Goal: Task Accomplishment & Management: Use online tool/utility

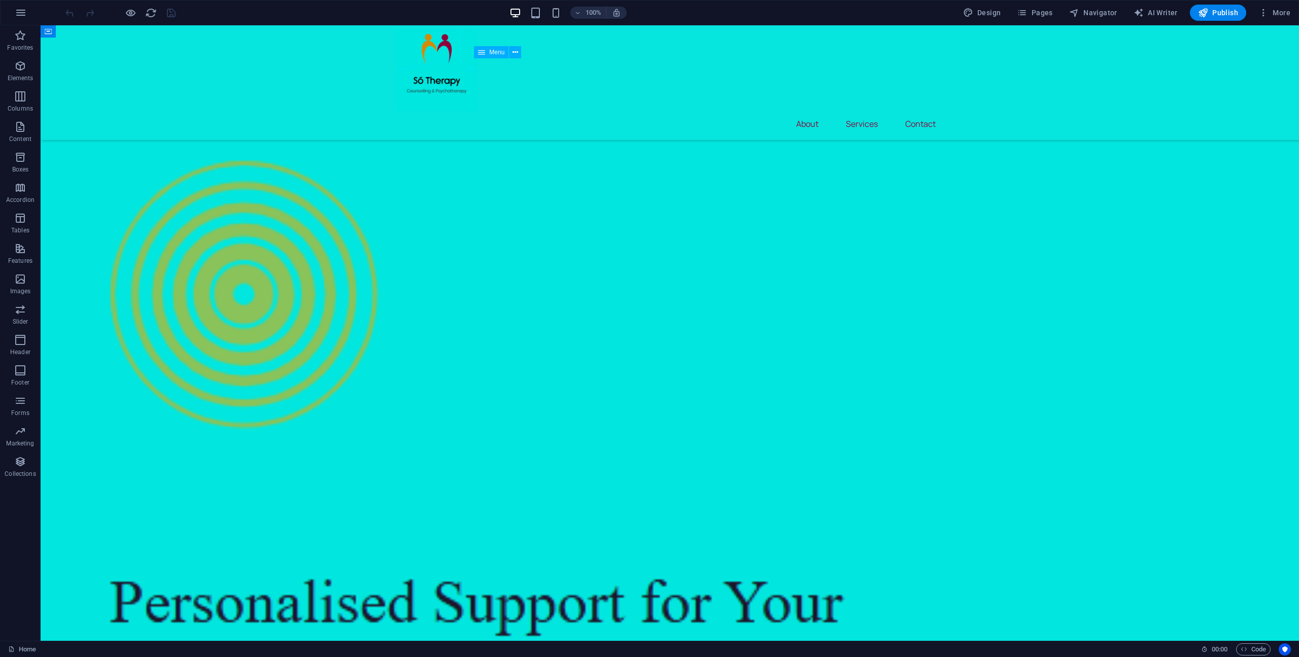
scroll to position [2898, 0]
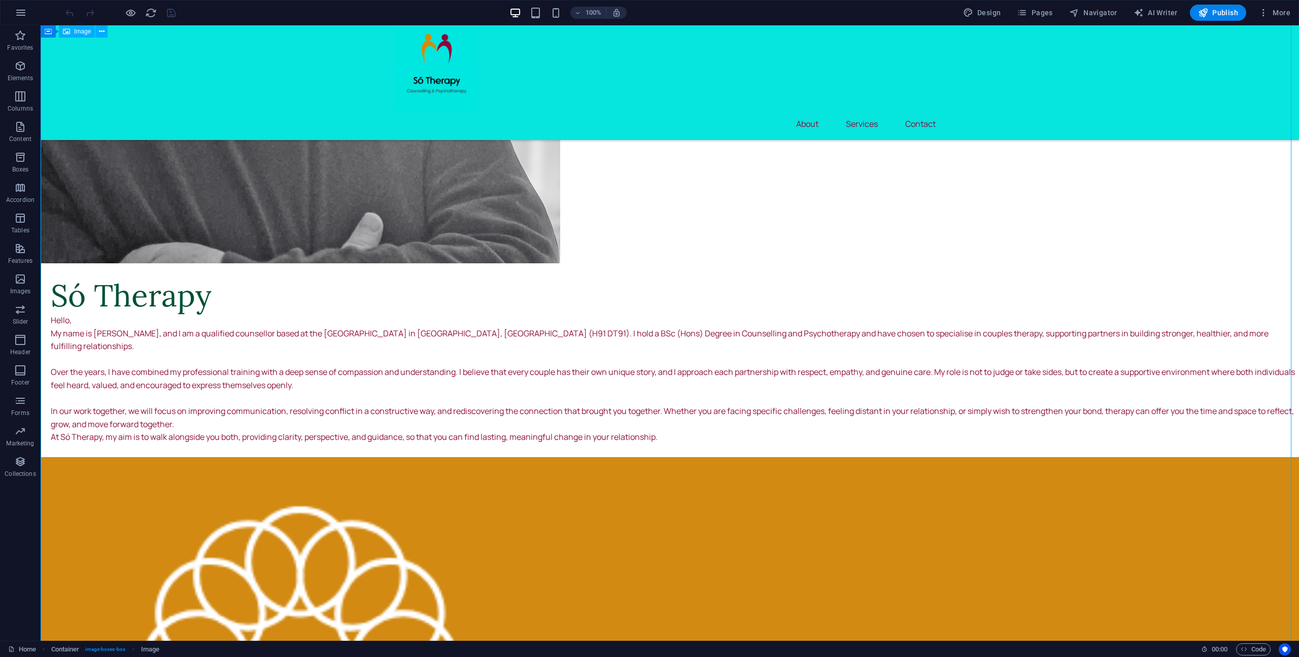
scroll to position [716, 0]
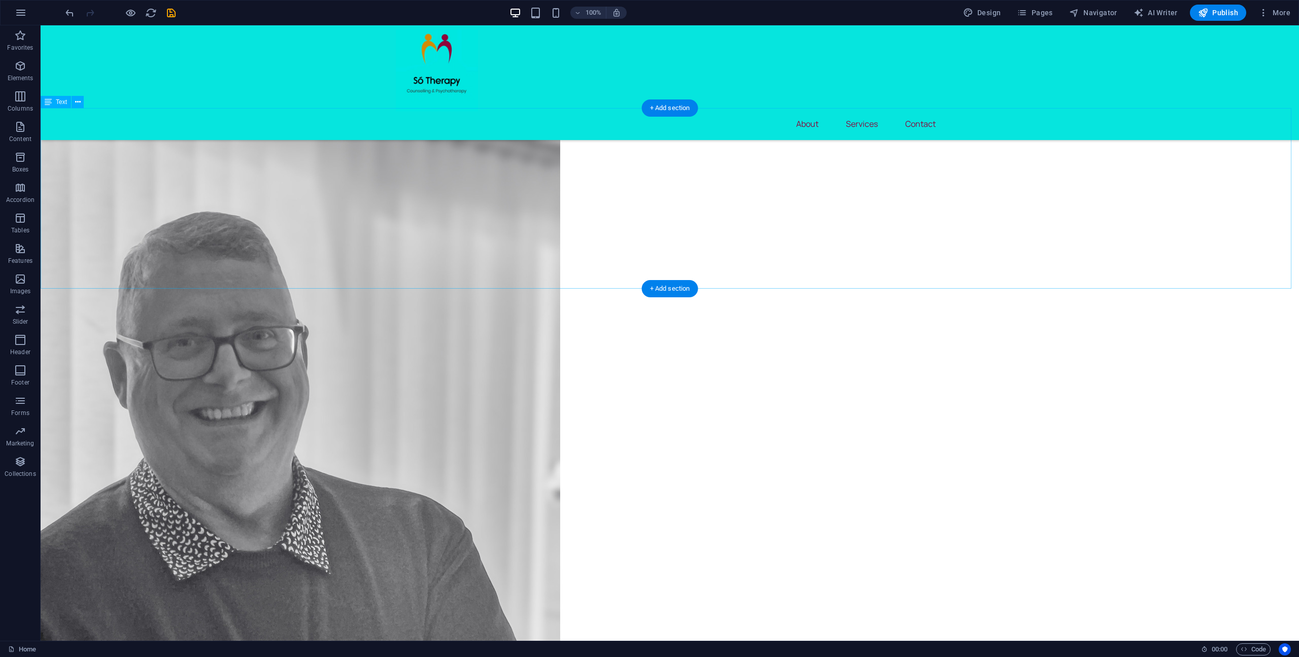
scroll to position [462, 0]
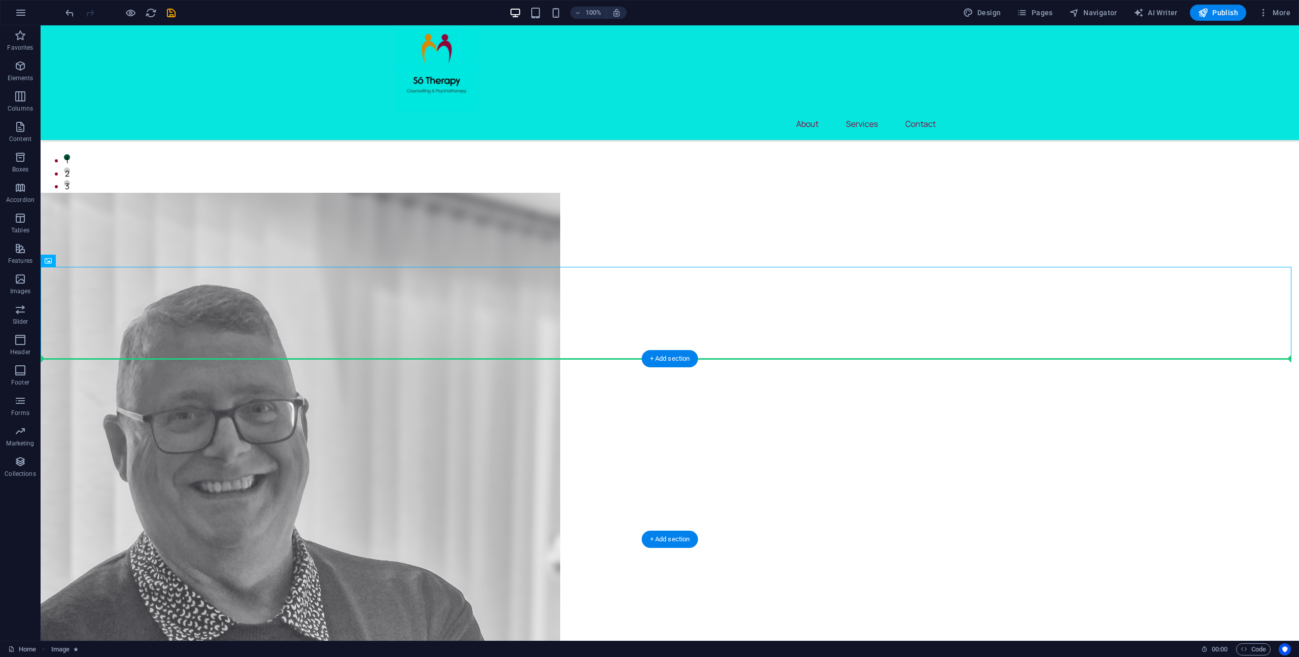
drag, startPoint x: 76, startPoint y: 297, endPoint x: 1016, endPoint y: 378, distance: 944.0
drag, startPoint x: 96, startPoint y: 310, endPoint x: 177, endPoint y: 409, distance: 127.6
drag, startPoint x: 493, startPoint y: 468, endPoint x: 429, endPoint y: 428, distance: 75.8
drag, startPoint x: 98, startPoint y: 322, endPoint x: 757, endPoint y: 433, distance: 668.2
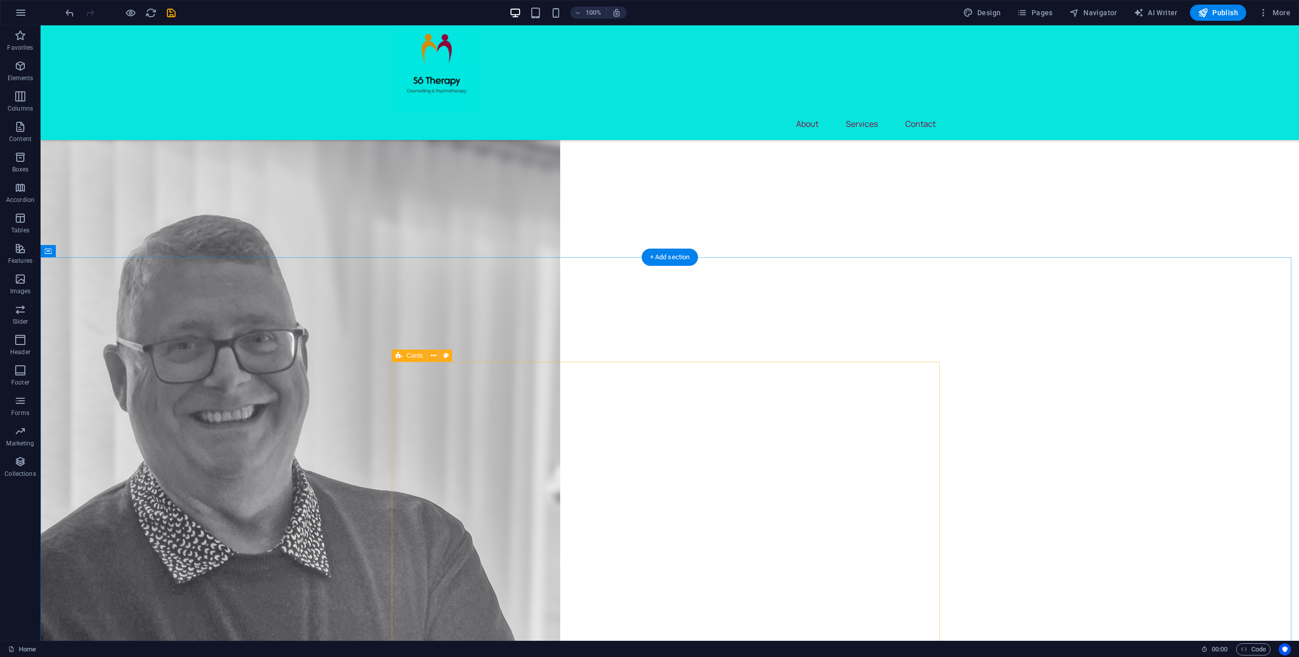
scroll to position [513, 0]
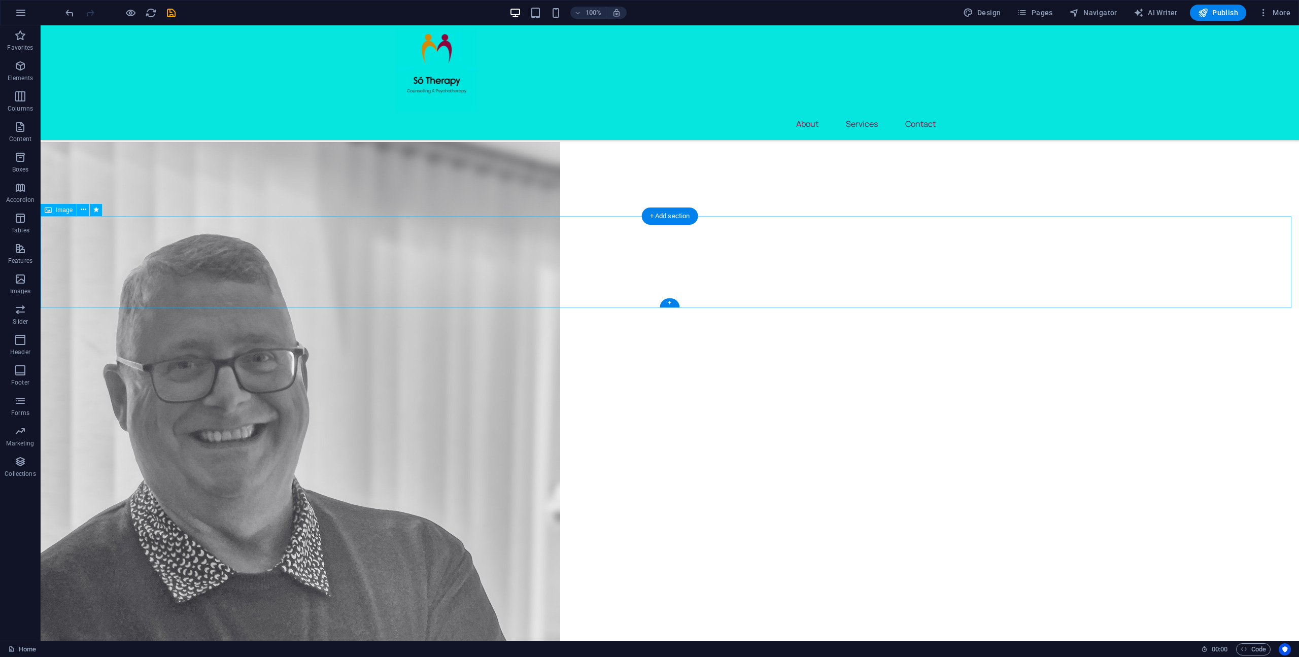
click at [75, 263] on figure at bounding box center [670, 456] width 1259 height 629
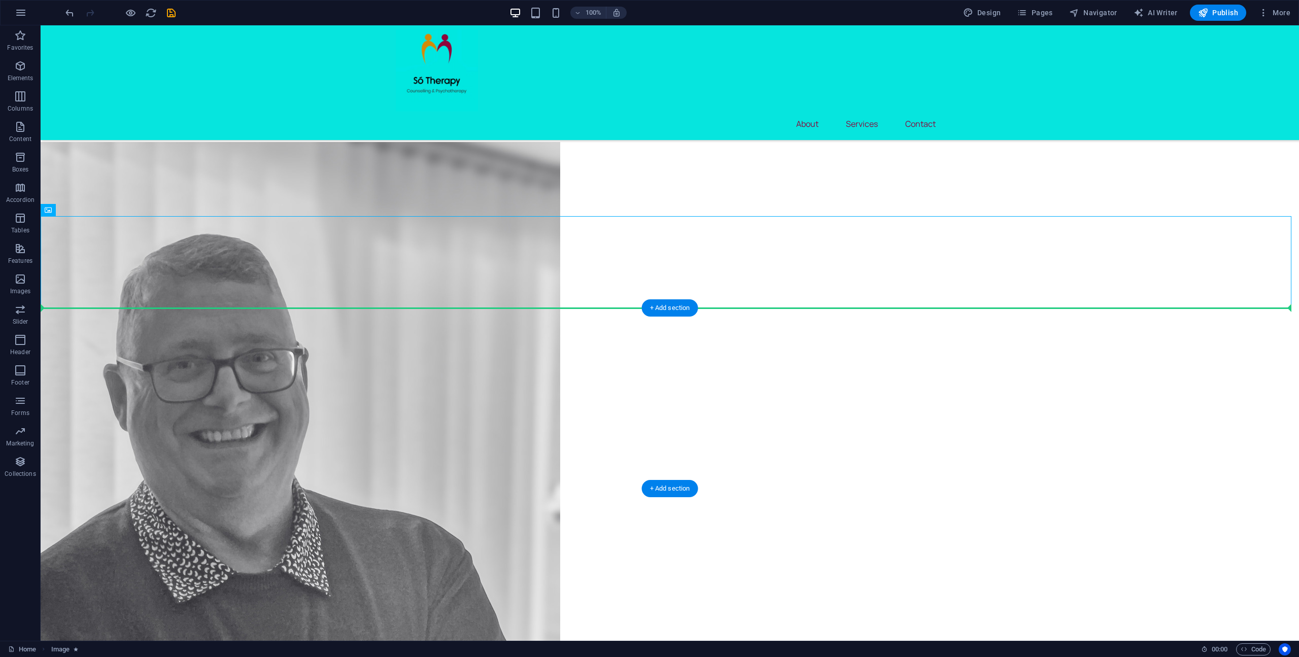
drag, startPoint x: 79, startPoint y: 223, endPoint x: 265, endPoint y: 356, distance: 228.9
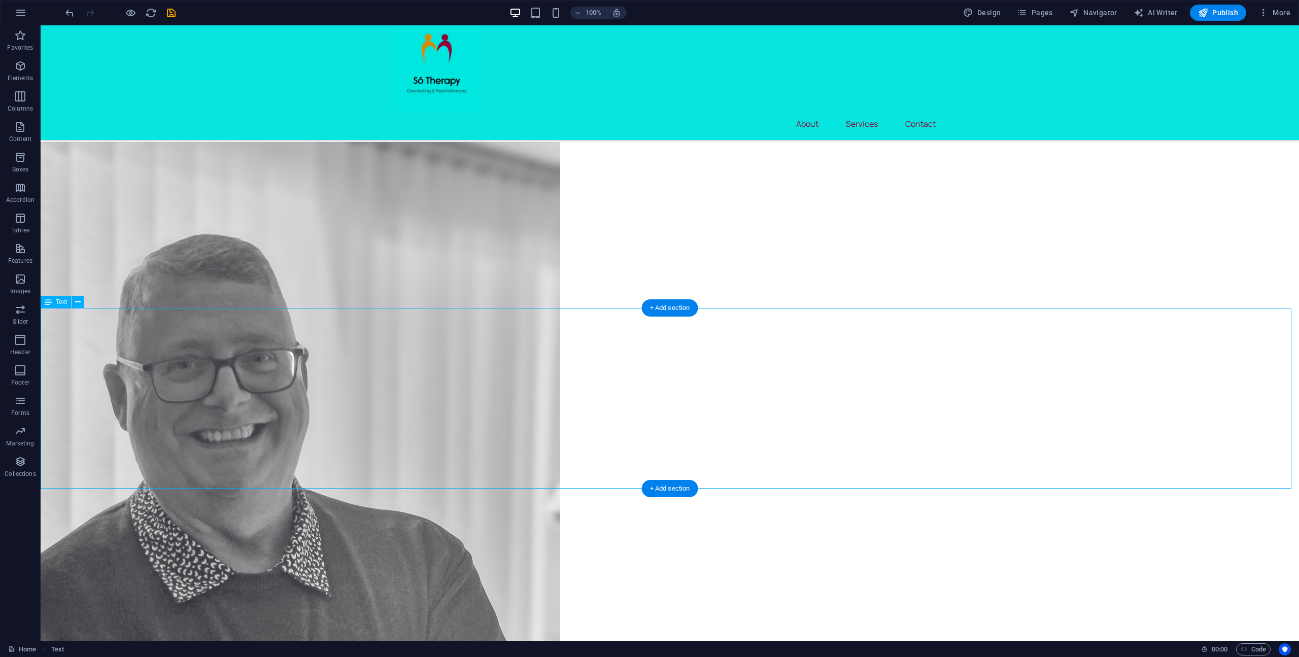
click at [18, 66] on icon "button" at bounding box center [20, 66] width 12 height 12
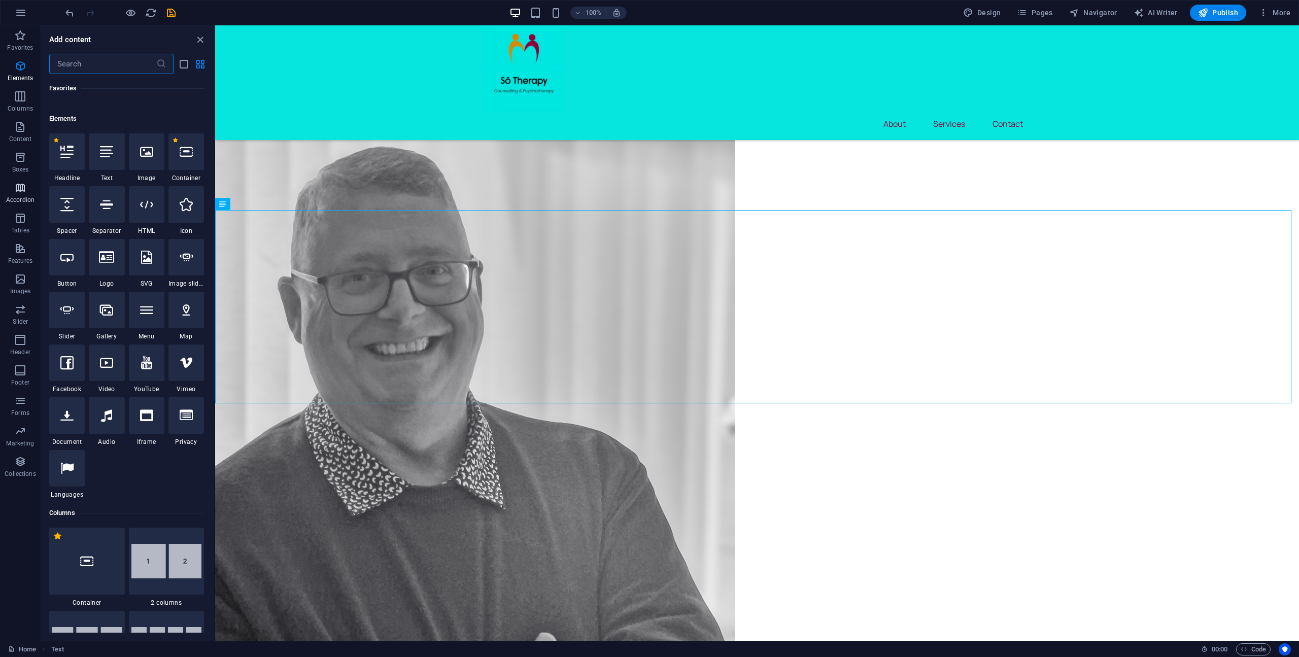
scroll to position [108, 0]
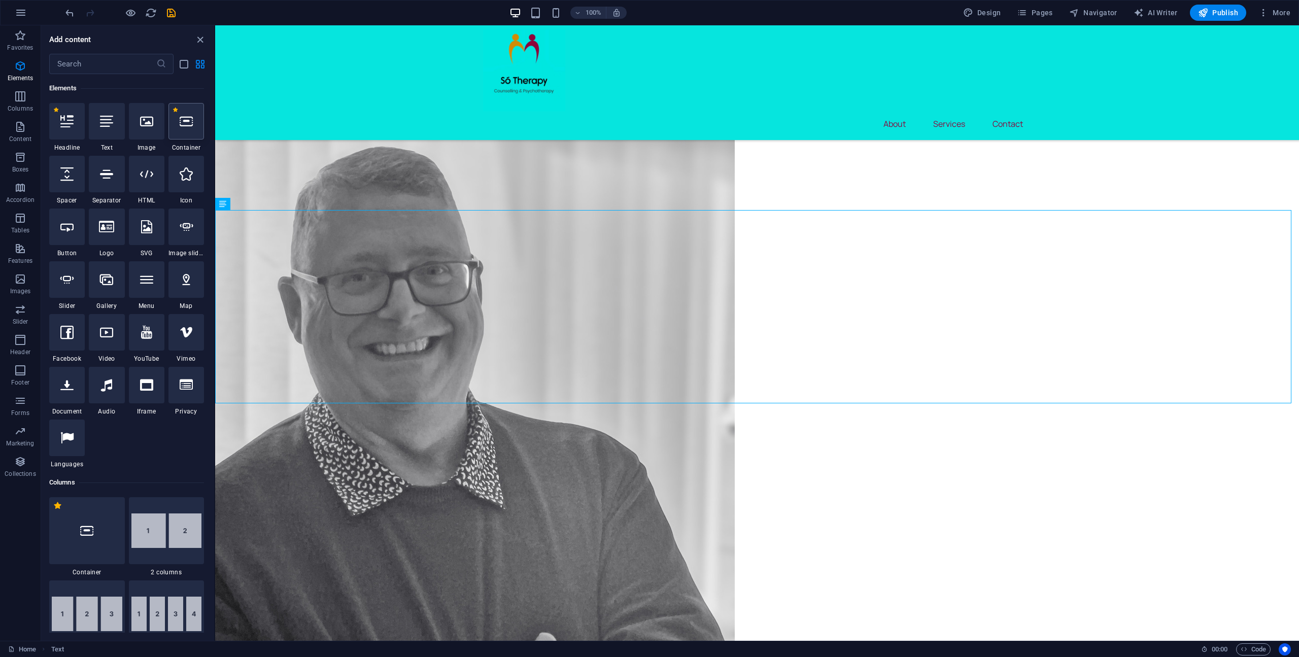
click at [185, 127] on icon at bounding box center [186, 121] width 13 height 13
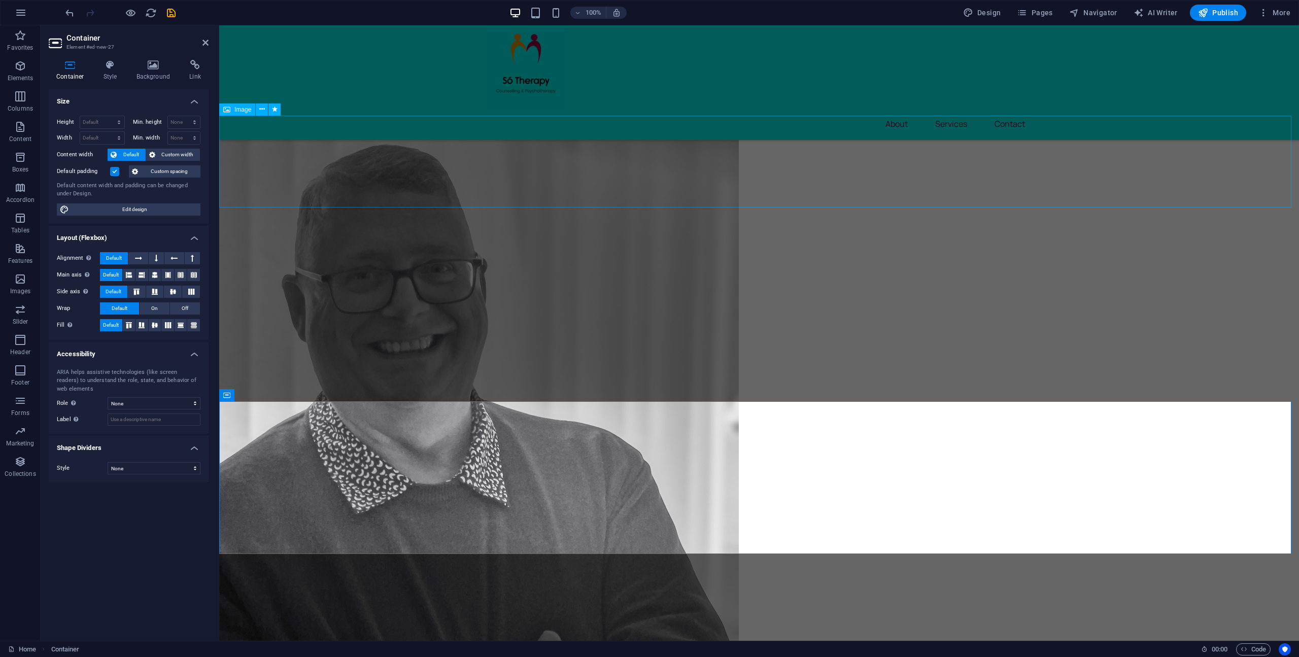
click at [265, 154] on figure at bounding box center [759, 367] width 1080 height 629
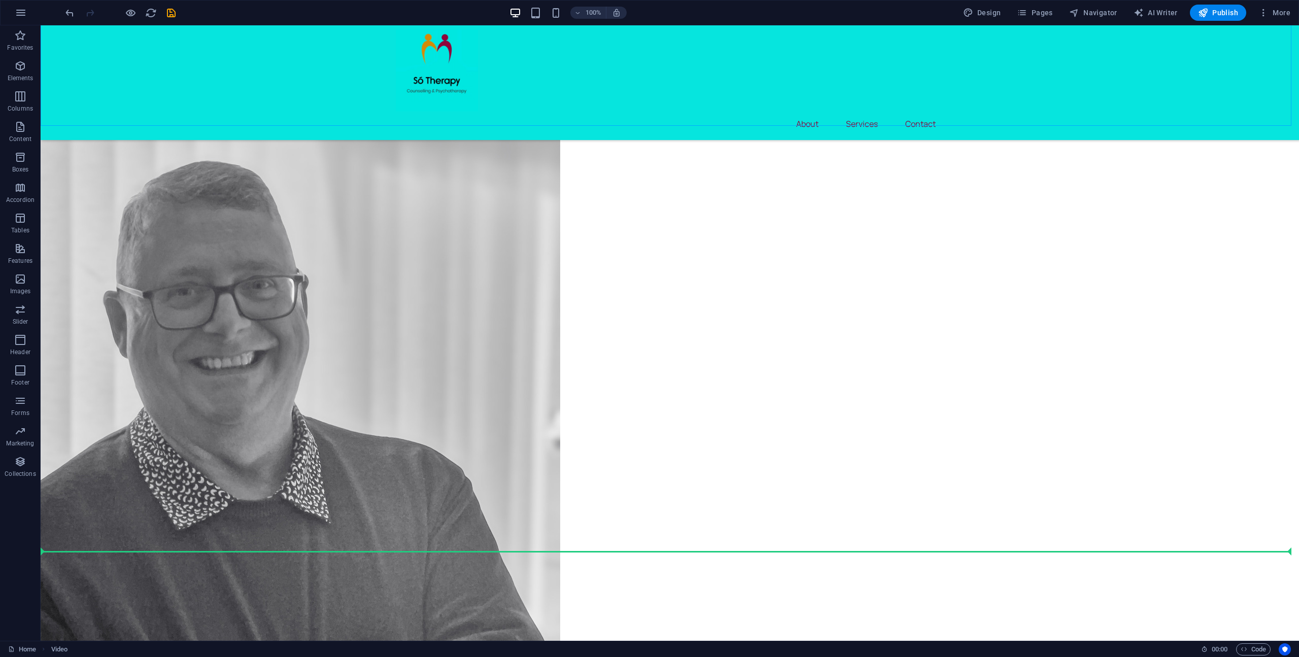
scroll to position [603, 0]
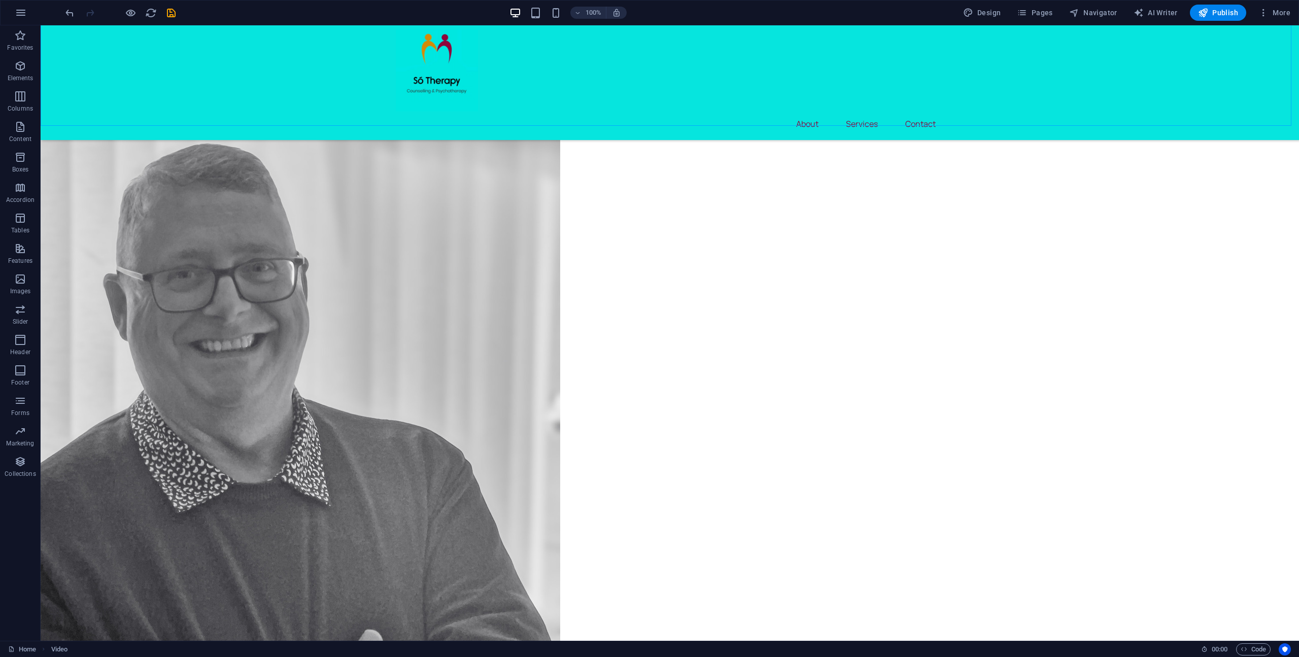
drag, startPoint x: 86, startPoint y: 154, endPoint x: 511, endPoint y: 462, distance: 524.7
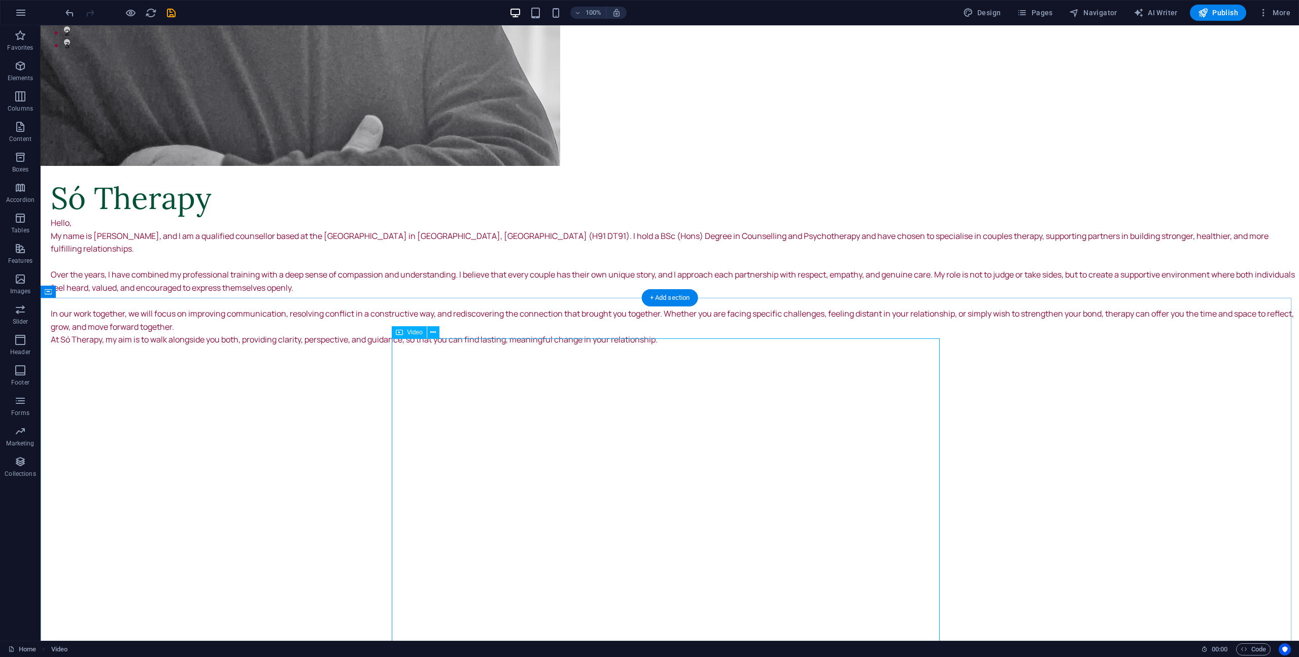
scroll to position [0, 0]
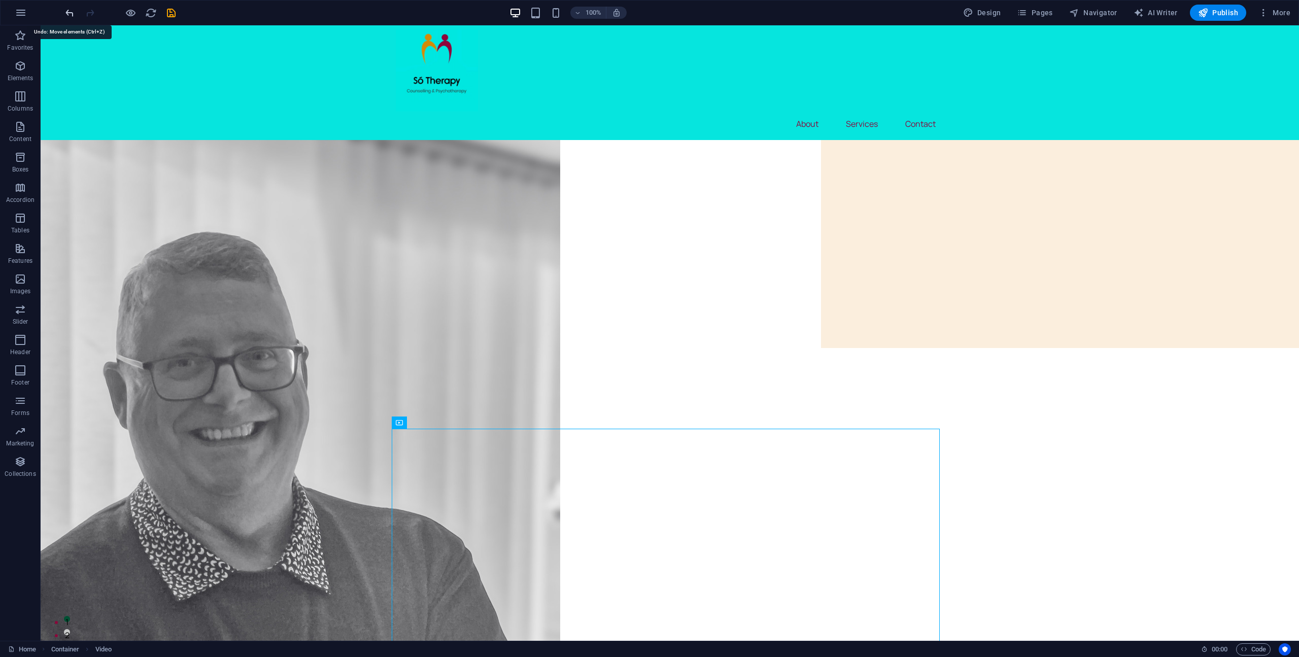
click at [72, 16] on icon "undo" at bounding box center [70, 13] width 12 height 12
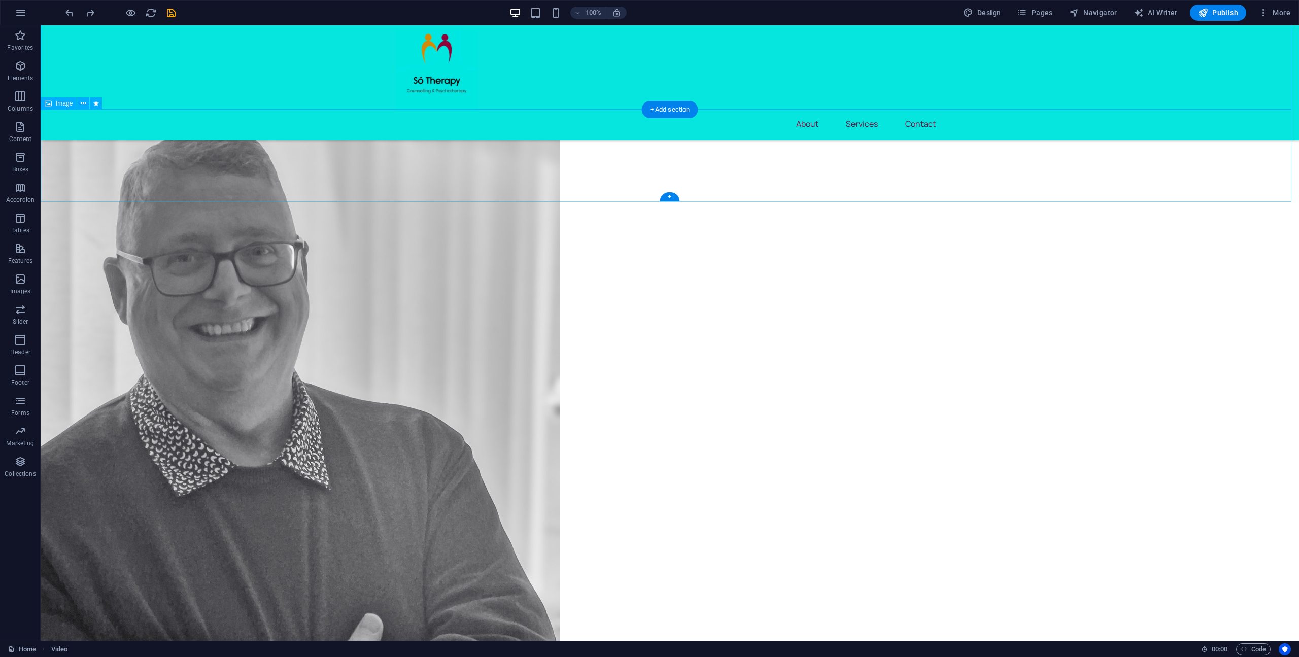
scroll to position [620, 0]
